Goal: Navigation & Orientation: Understand site structure

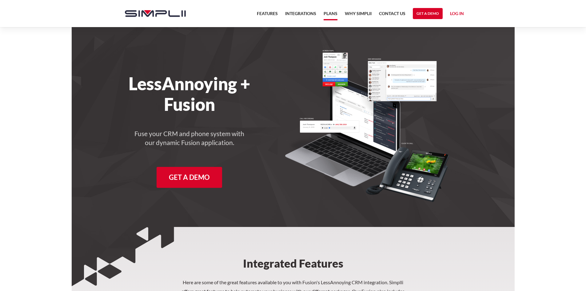
click at [327, 19] on link "Plans" at bounding box center [330, 15] width 14 height 10
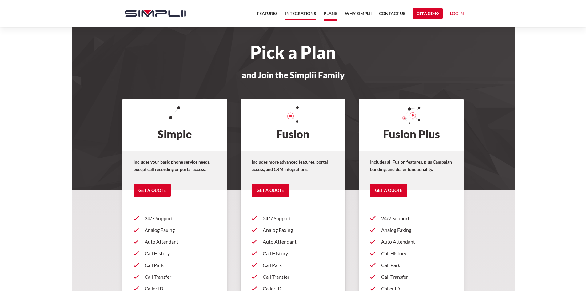
click at [291, 12] on link "Integrations" at bounding box center [300, 15] width 31 height 10
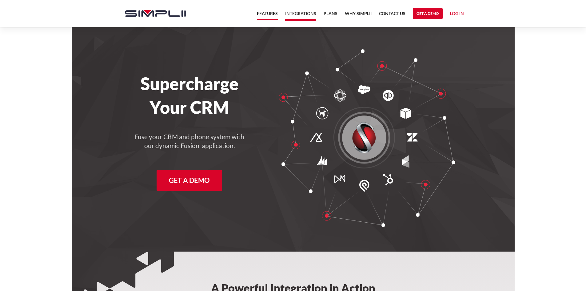
click at [266, 18] on link "Features" at bounding box center [267, 15] width 21 height 10
